Goal: Find contact information: Find contact information

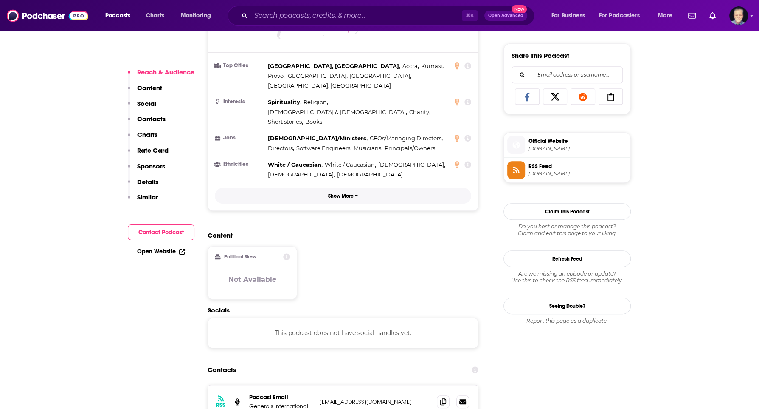
scroll to position [540, 0]
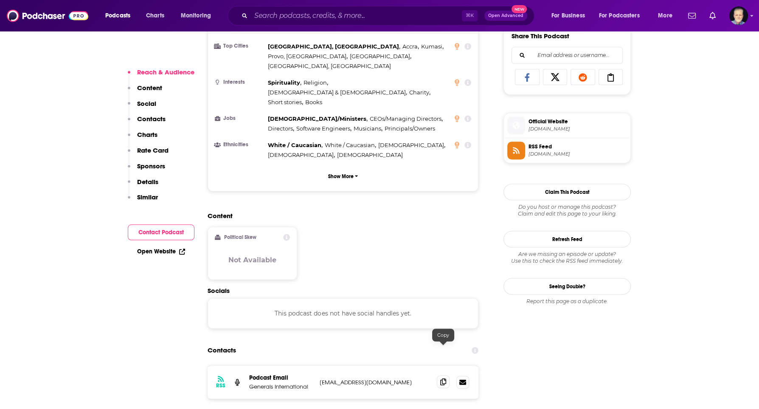
click at [440, 378] on icon at bounding box center [443, 381] width 6 height 7
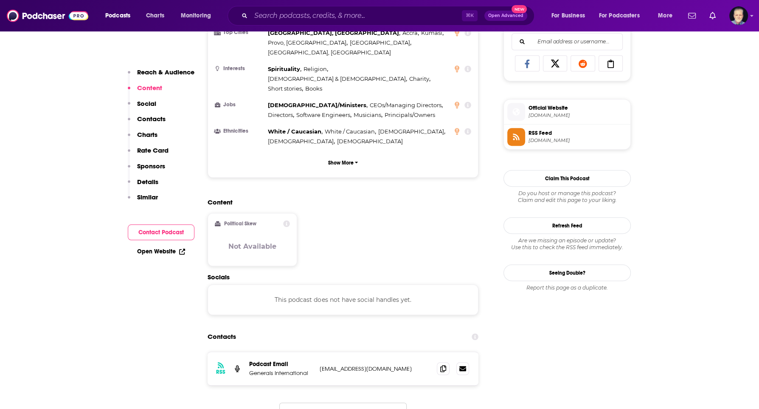
scroll to position [570, 0]
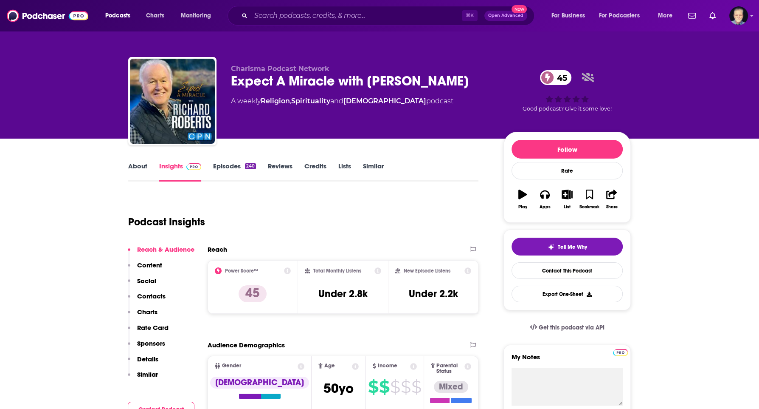
drag, startPoint x: 469, startPoint y: 81, endPoint x: 231, endPoint y: 86, distance: 237.9
click at [231, 86] on div "Expect A Miracle with Richard Roberts 45" at bounding box center [360, 81] width 259 height 17
copy h2 "Expect A Miracle with Richard Roberts"
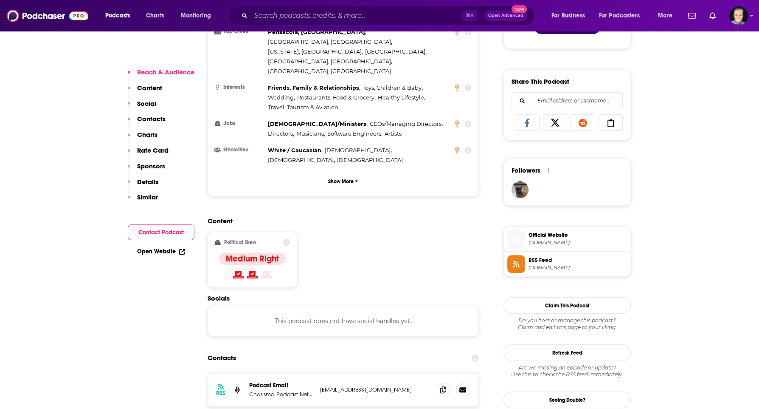
scroll to position [542, 0]
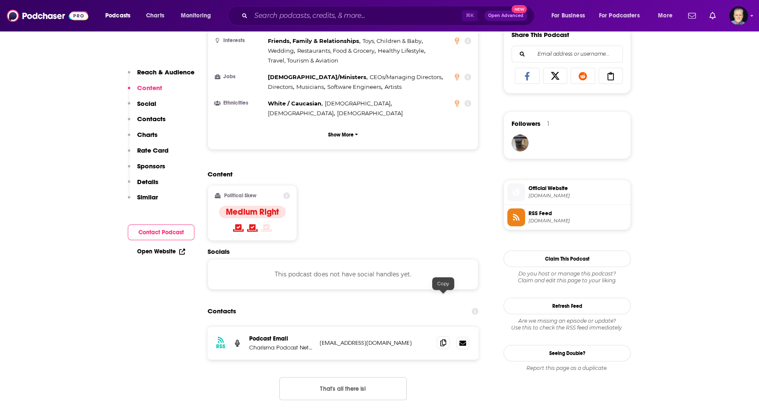
click at [443, 339] on icon at bounding box center [443, 342] width 6 height 7
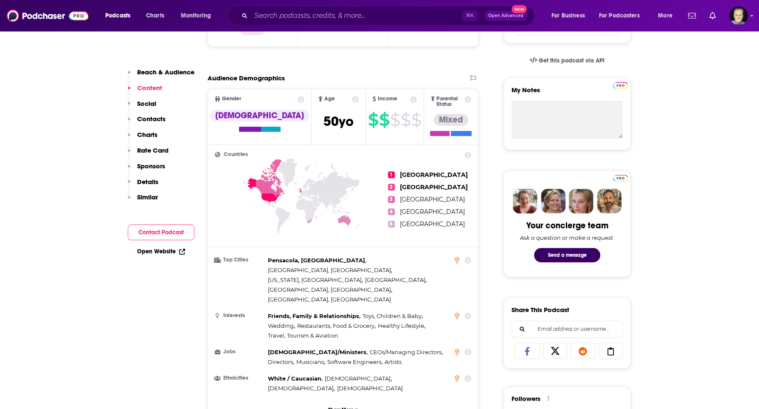
scroll to position [0, 0]
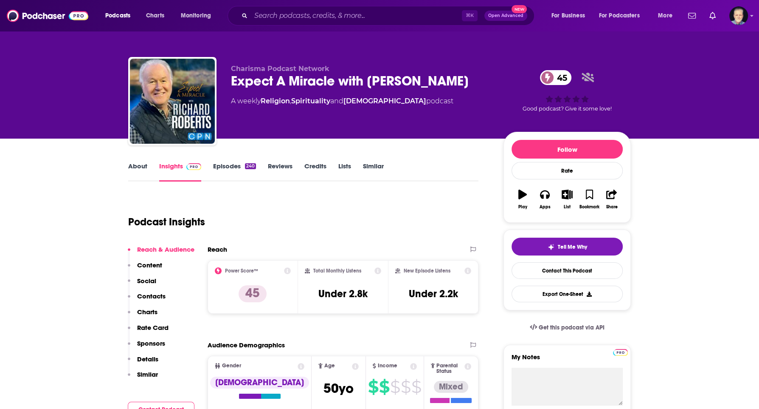
drag, startPoint x: 467, startPoint y: 85, endPoint x: 231, endPoint y: 84, distance: 236.6
click at [230, 83] on div "Charisma Podcast Network Expect A Miracle with Richard Roberts 45 A weekly Reli…" at bounding box center [379, 103] width 503 height 92
copy h2 "Expect A Miracle with Richard Roberts"
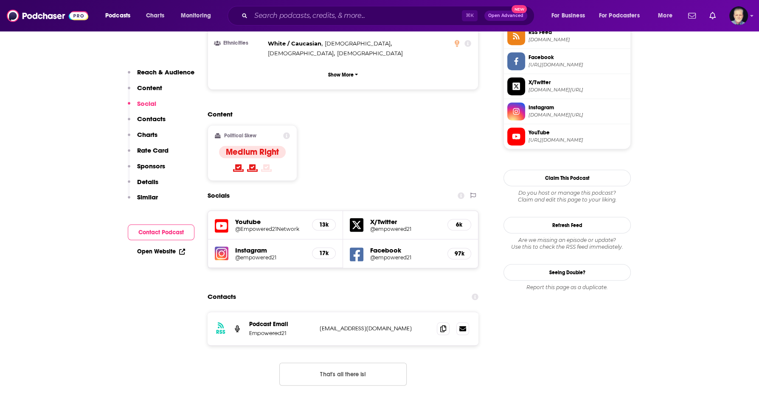
scroll to position [655, 0]
click at [440, 321] on span at bounding box center [443, 327] width 13 height 13
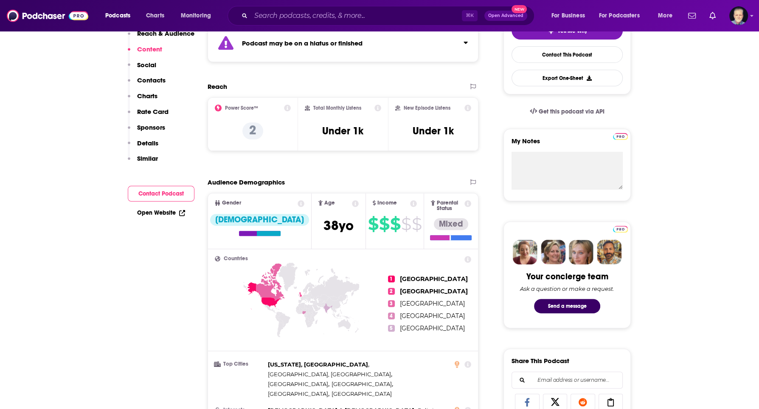
scroll to position [0, 0]
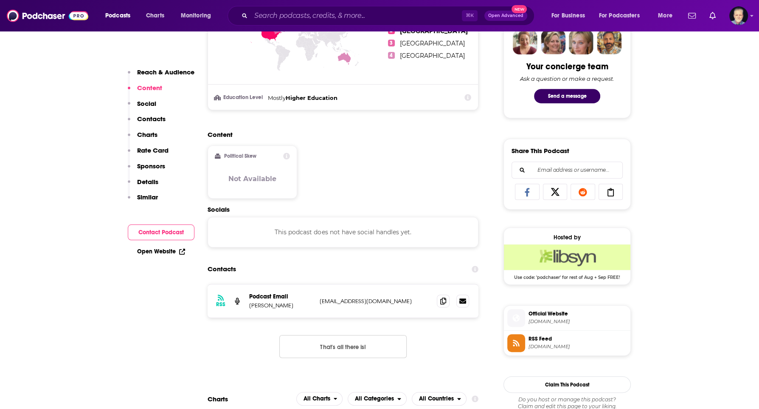
scroll to position [427, 0]
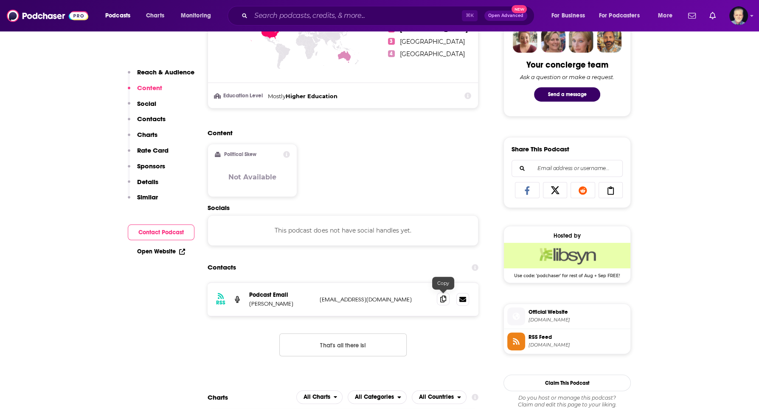
click at [445, 298] on icon at bounding box center [443, 298] width 6 height 7
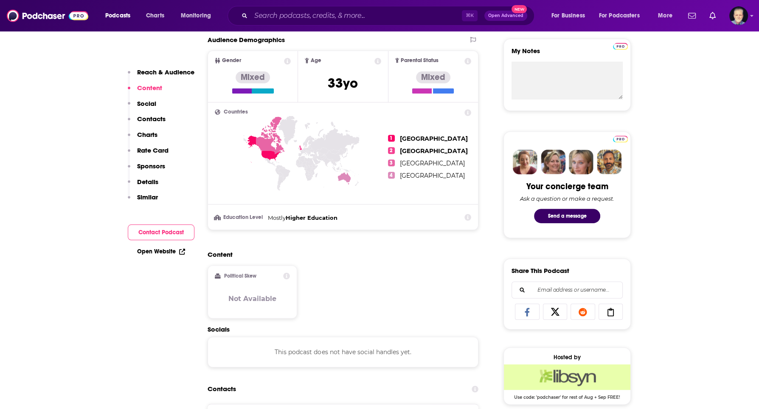
scroll to position [0, 0]
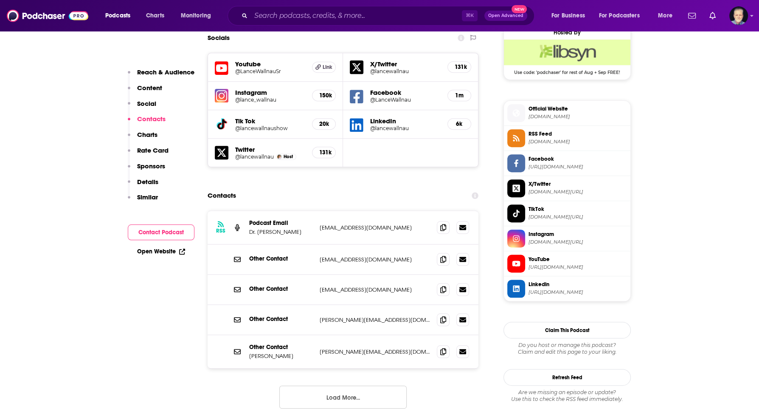
scroll to position [764, 0]
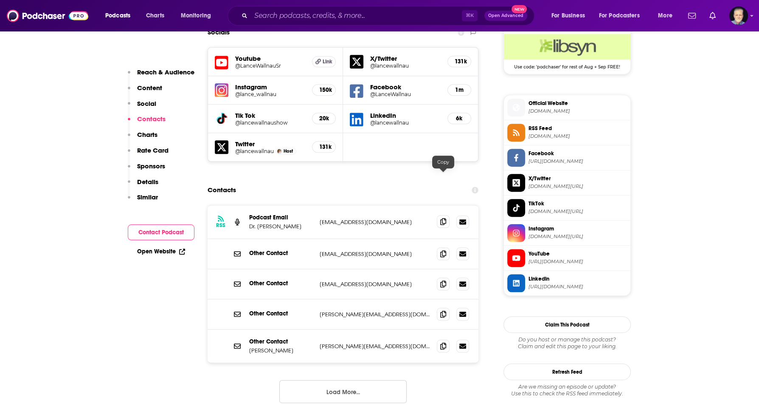
click at [443, 218] on icon at bounding box center [443, 221] width 6 height 7
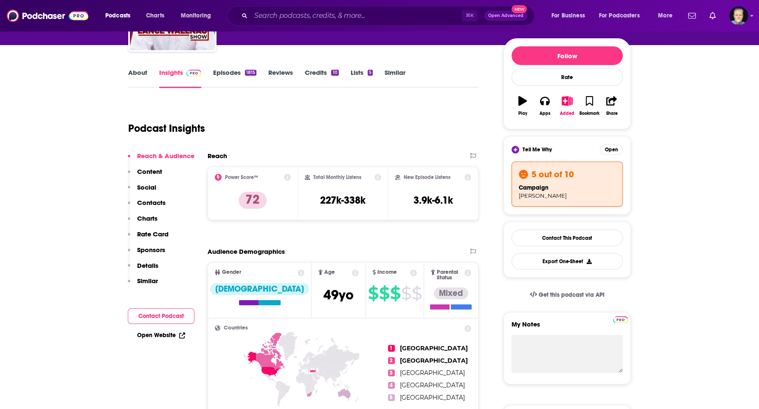
scroll to position [0, 0]
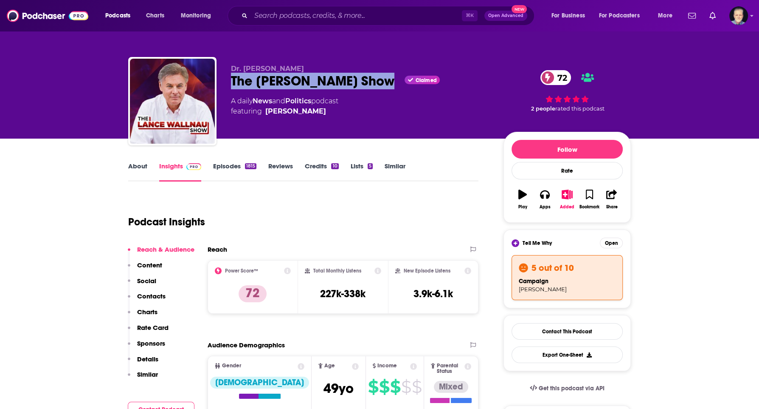
drag, startPoint x: 384, startPoint y: 82, endPoint x: 232, endPoint y: 83, distance: 152.1
click at [232, 83] on div "The Lance Wallnau Show Claimed 72" at bounding box center [360, 81] width 259 height 17
copy h2 "The Lance Wallnau Show"
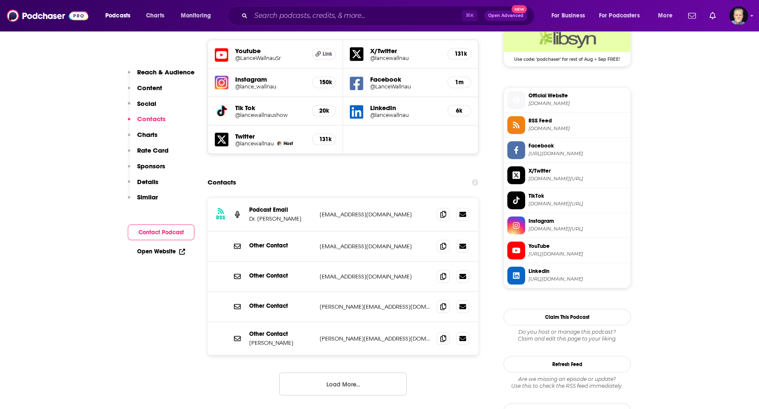
scroll to position [774, 0]
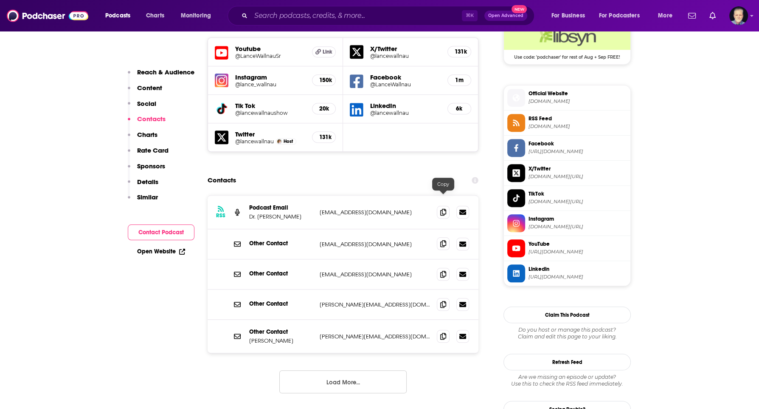
click at [443, 240] on icon at bounding box center [443, 243] width 6 height 7
click at [443, 300] on icon at bounding box center [443, 303] width 6 height 7
click at [444, 332] on icon at bounding box center [443, 335] width 6 height 7
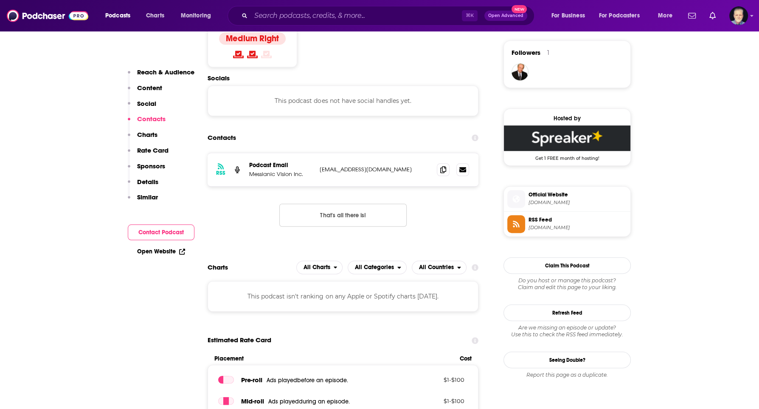
scroll to position [613, 0]
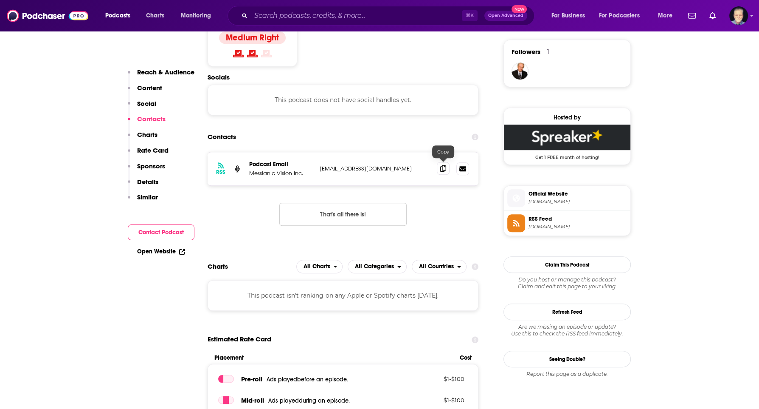
click at [442, 165] on icon at bounding box center [443, 168] width 6 height 7
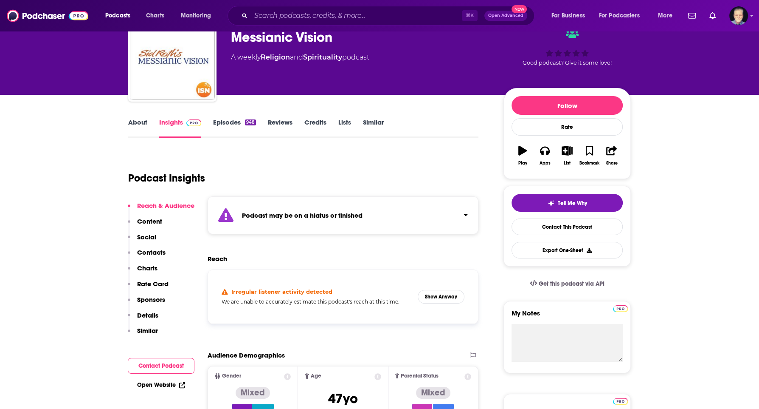
scroll to position [0, 0]
